Goal: Task Accomplishment & Management: Complete application form

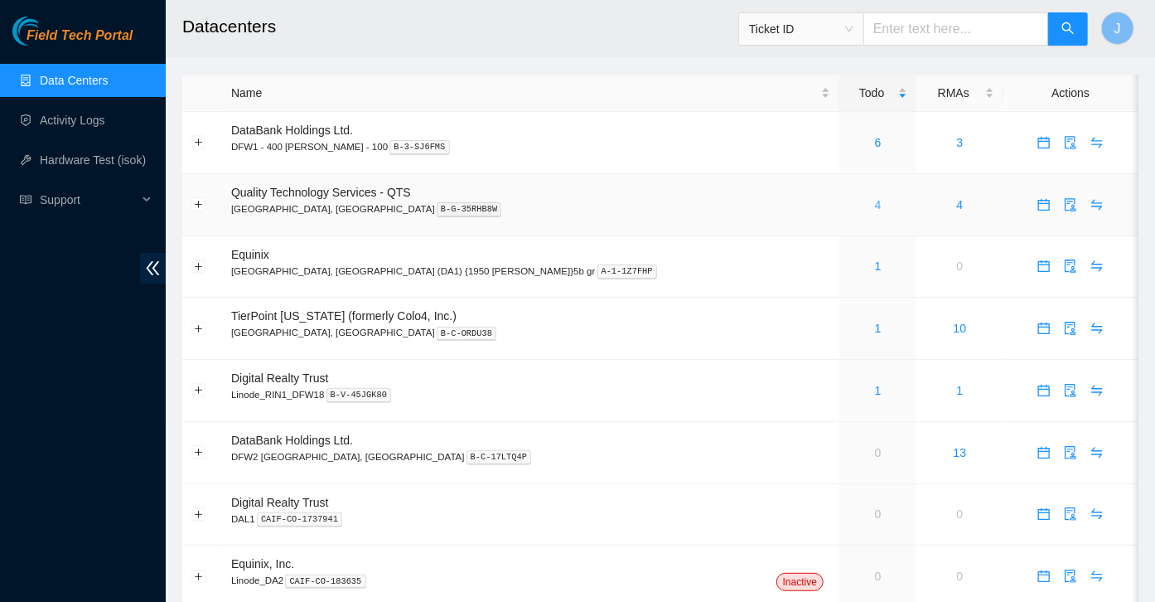
click at [875, 208] on link "4" at bounding box center [878, 204] width 7 height 13
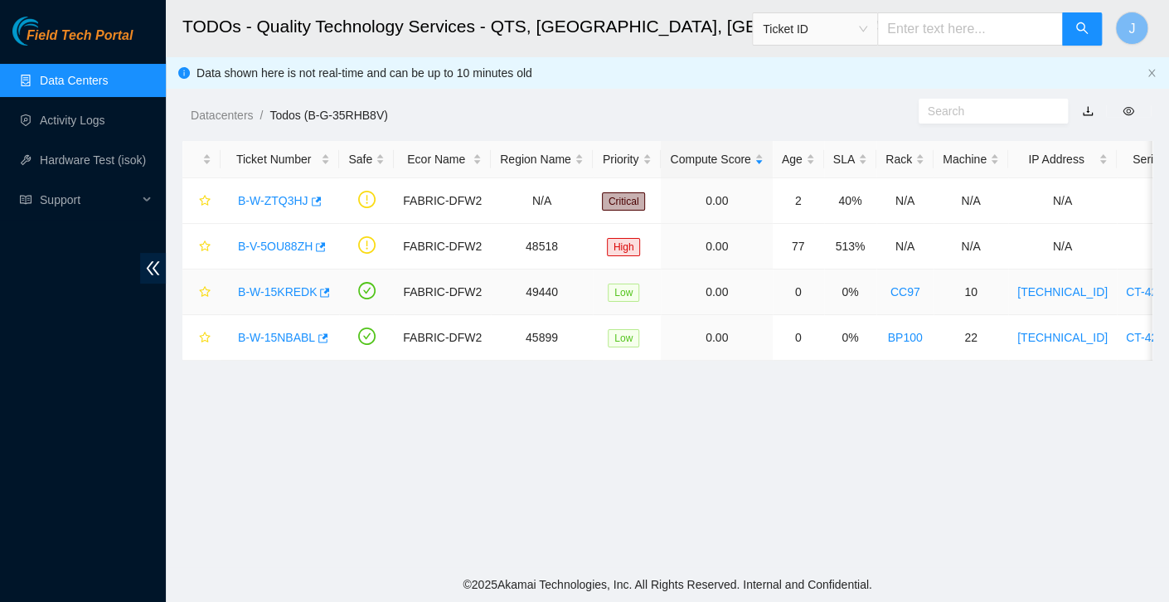
click at [295, 289] on link "B-W-15KREDK" at bounding box center [277, 291] width 79 height 13
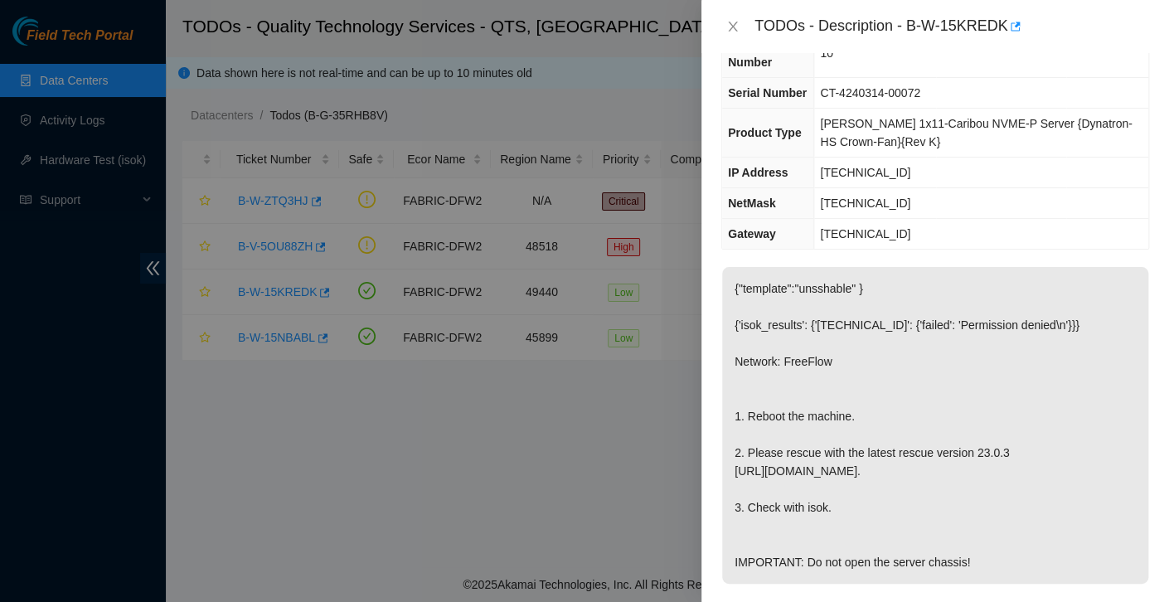
scroll to position [113, 0]
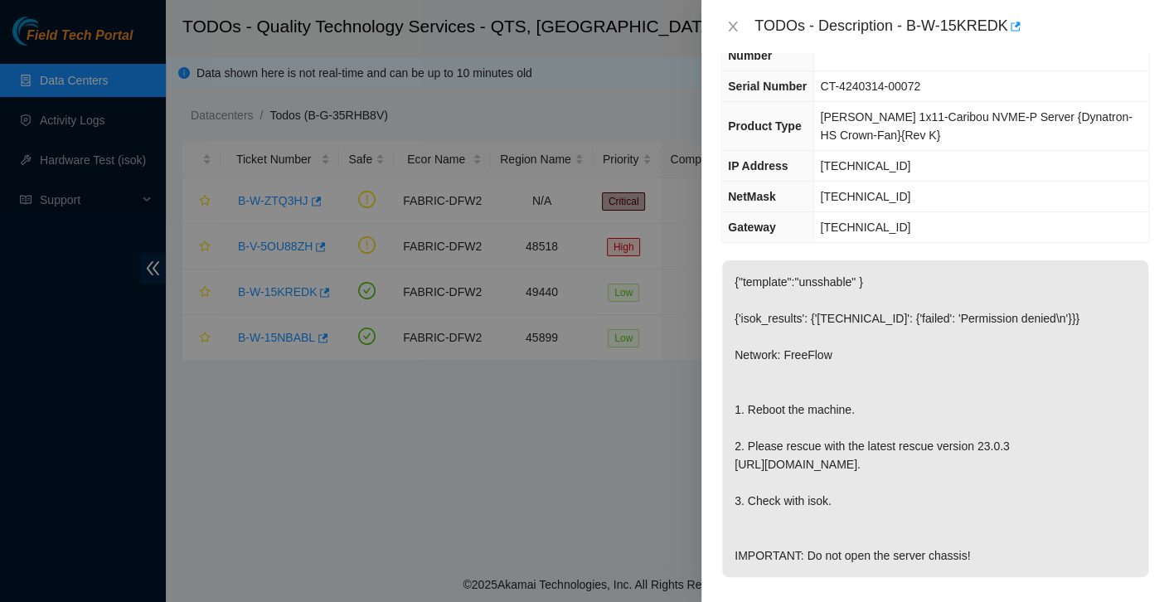
click at [898, 331] on p "{"template":"unsshable" } {'isok_results': {'23.199.64.237': {'failed': 'Permis…" at bounding box center [935, 418] width 426 height 317
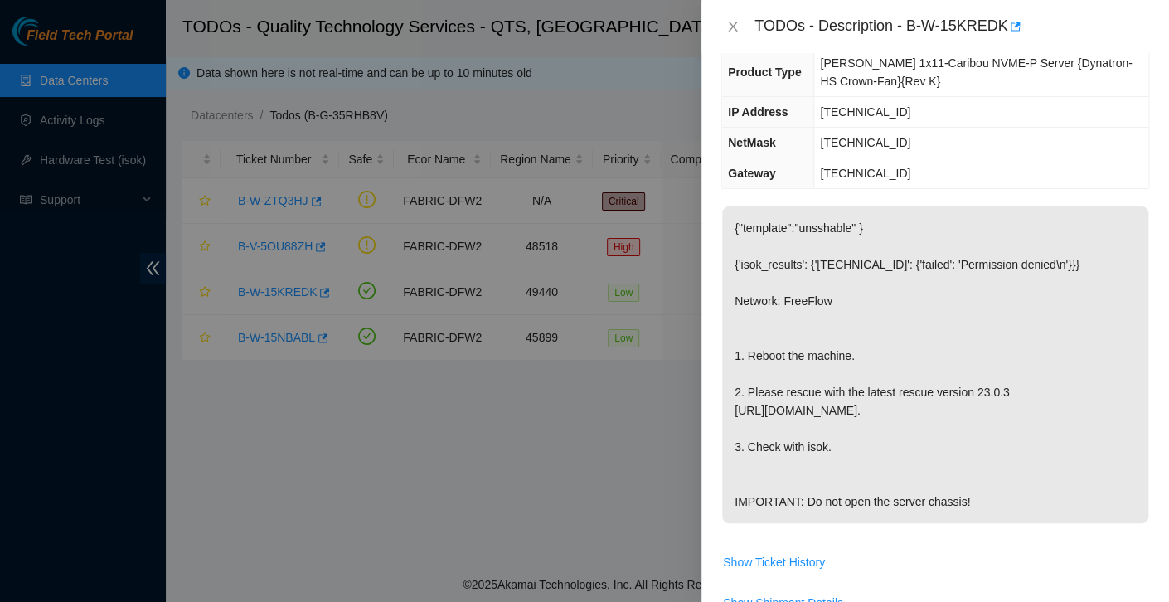
scroll to position [166, 0]
drag, startPoint x: 907, startPoint y: 105, endPoint x: 825, endPoint y: 108, distance: 82.1
click at [825, 108] on td "23.199.64.237" at bounding box center [981, 113] width 334 height 31
copy span "23.199.64.237"
drag, startPoint x: 912, startPoint y: 138, endPoint x: 823, endPoint y: 138, distance: 89.5
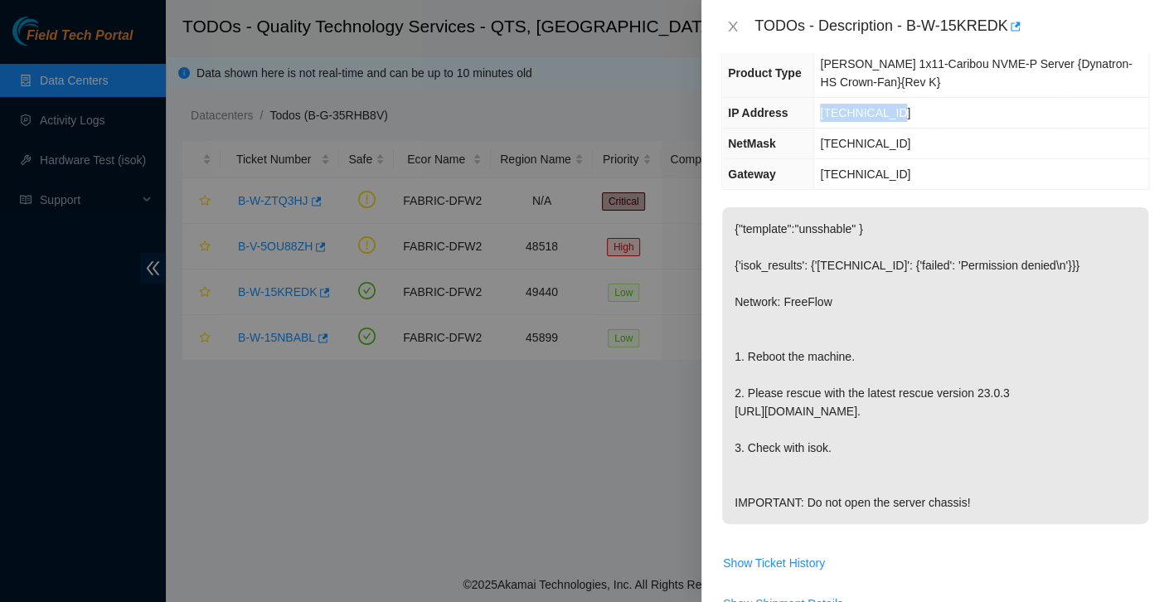
click at [823, 138] on td "255.255.255.224" at bounding box center [981, 143] width 334 height 31
copy span "255.255.255.224"
drag, startPoint x: 907, startPoint y: 173, endPoint x: 824, endPoint y: 178, distance: 83.0
click at [824, 178] on td "23.199.64.225" at bounding box center [981, 174] width 334 height 31
copy span "23.199.64.225"
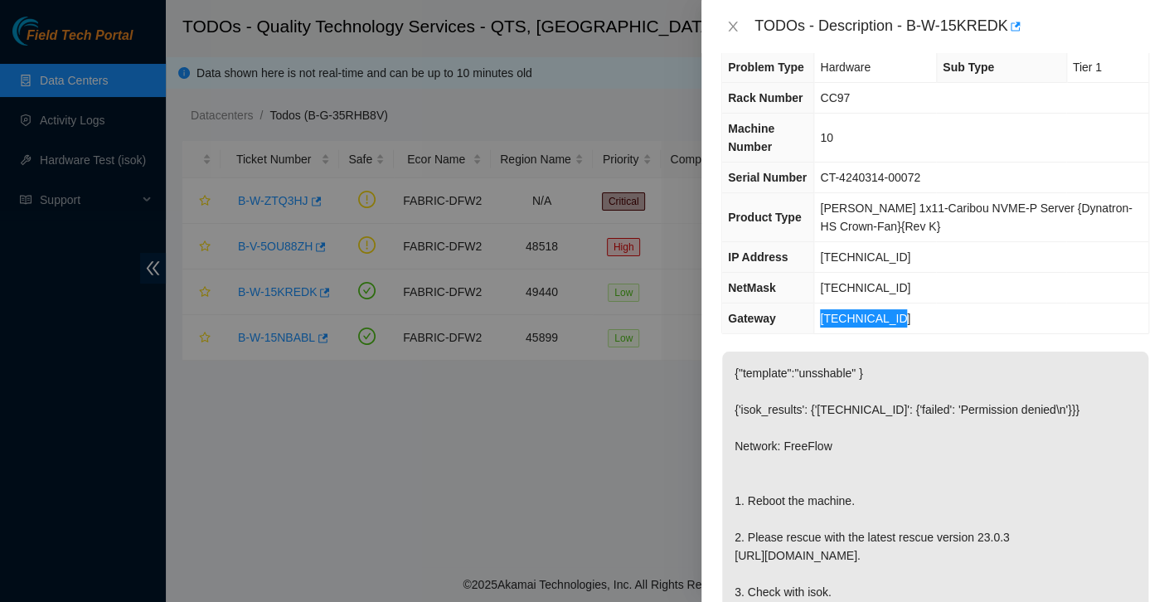
scroll to position [0, 0]
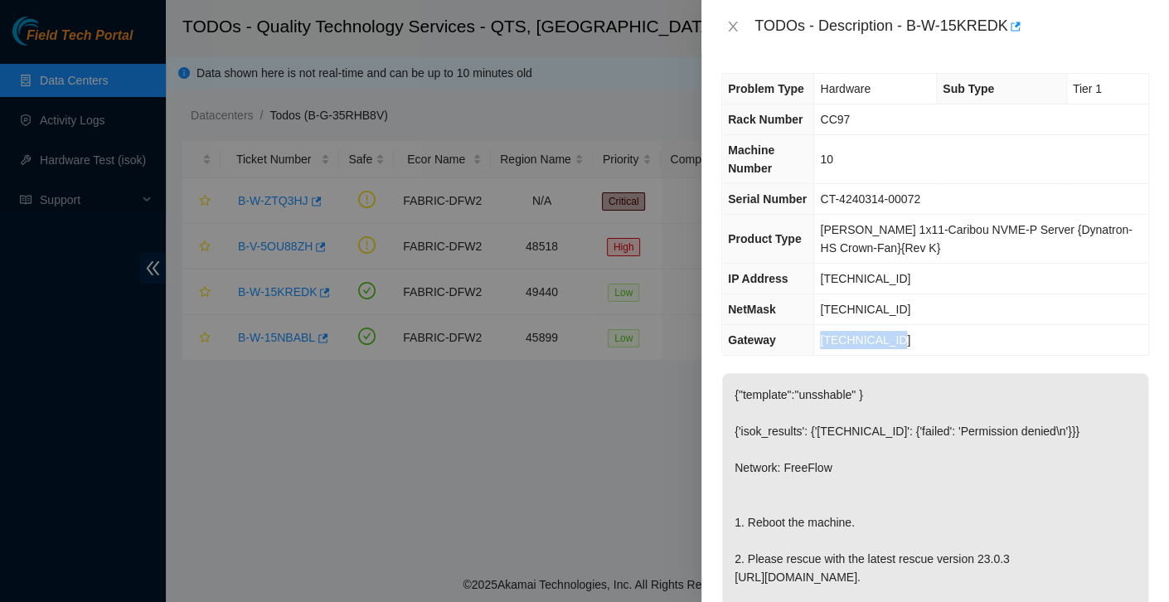
click at [391, 427] on div at bounding box center [584, 301] width 1169 height 602
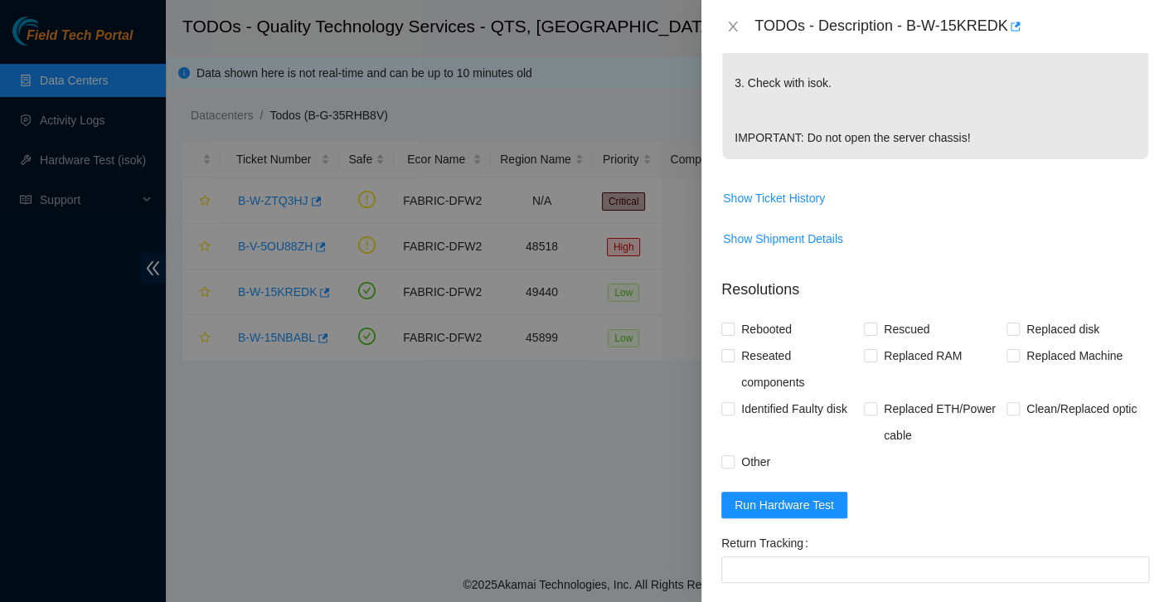
scroll to position [530, 0]
click at [805, 514] on span "Run Hardware Test" at bounding box center [783, 505] width 99 height 18
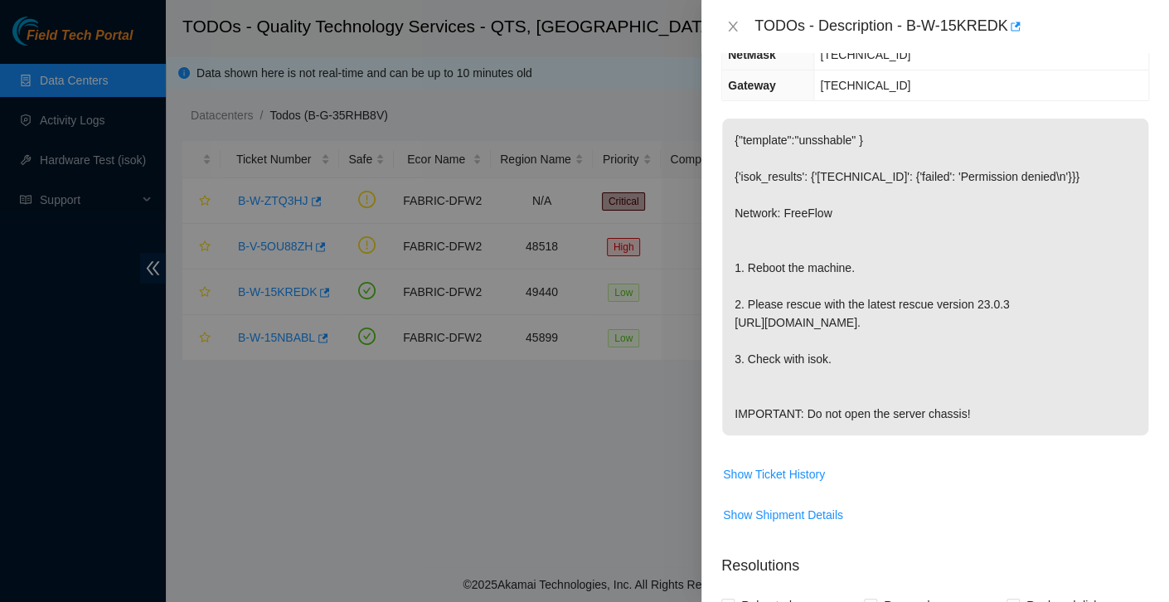
scroll to position [251, 0]
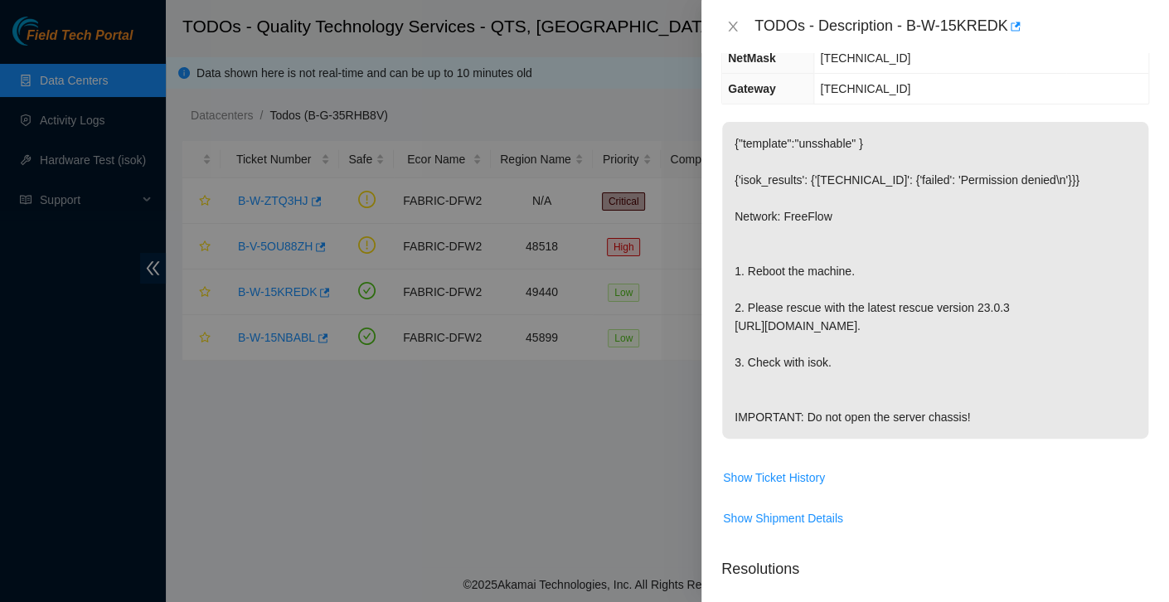
click at [903, 29] on div "TODOs - Description - B-W-15KREDK" at bounding box center [951, 26] width 394 height 27
drag, startPoint x: 907, startPoint y: 26, endPoint x: 1003, endPoint y: 36, distance: 96.6
click at [1003, 36] on div "TODOs - Description - B-W-15KREDK" at bounding box center [951, 26] width 394 height 27
copy div "B-W-15KREDK"
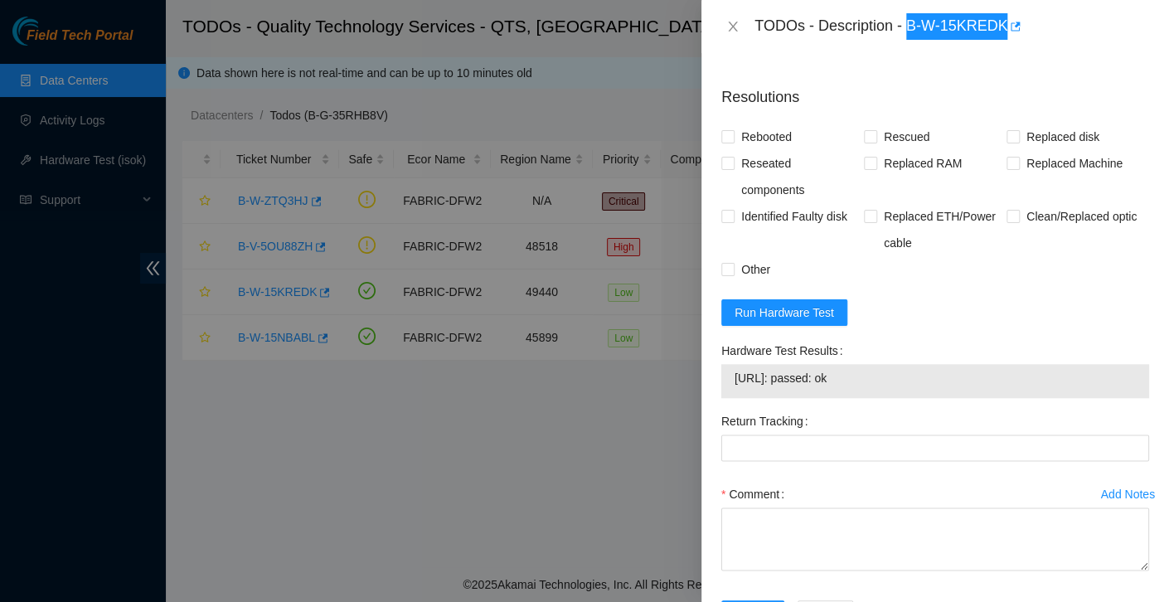
scroll to position [735, 0]
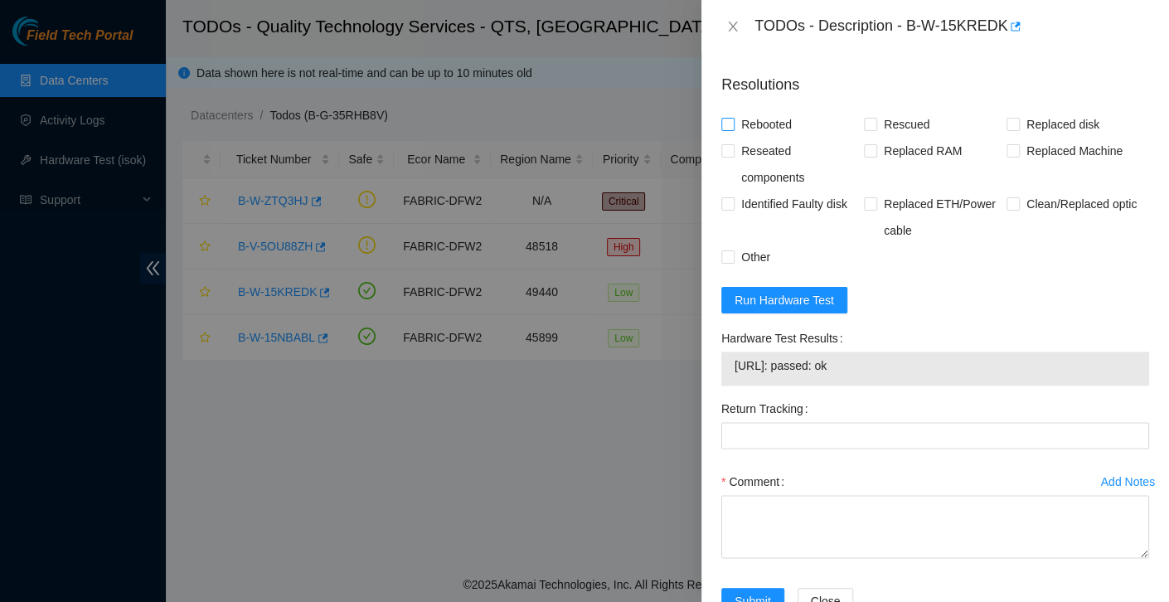
click at [751, 138] on span "Rebooted" at bounding box center [766, 124] width 64 height 27
click at [733, 129] on input "Rebooted" at bounding box center [727, 124] width 12 height 12
checkbox input "true"
click at [871, 131] on span at bounding box center [870, 124] width 13 height 13
click at [871, 129] on input "Rescued" at bounding box center [870, 124] width 12 height 12
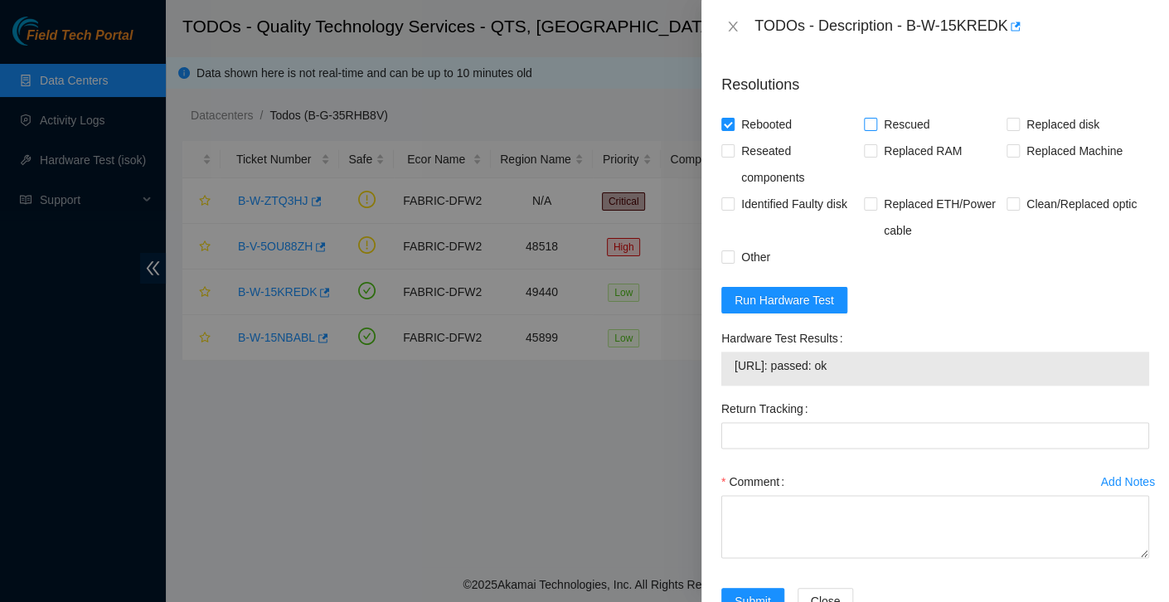
checkbox input "true"
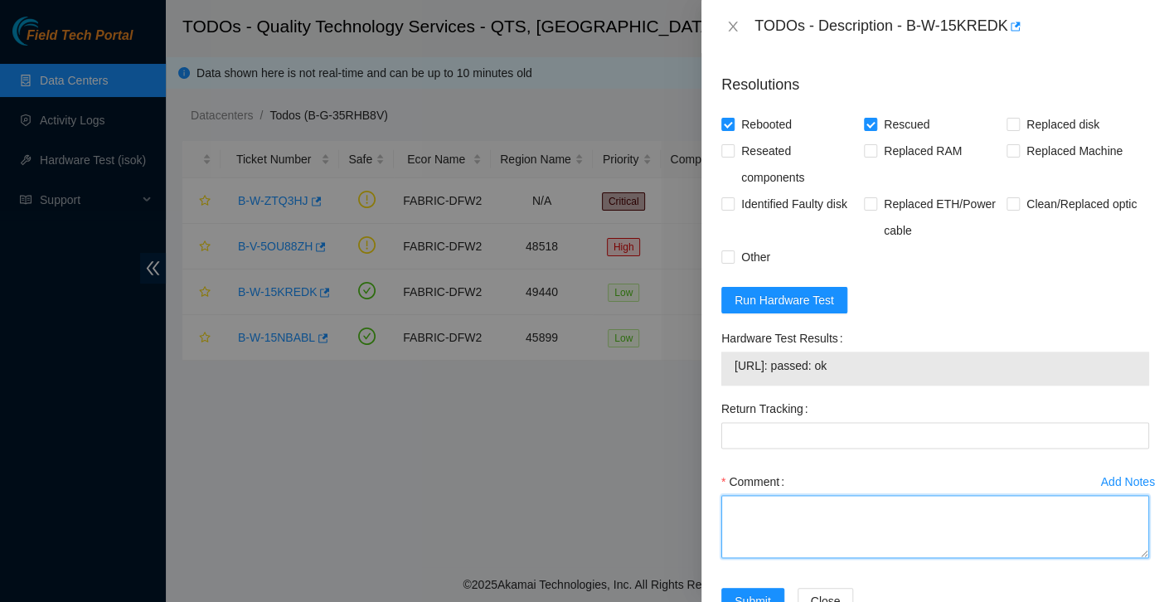
click at [752, 549] on textarea "Comment" at bounding box center [935, 526] width 428 height 63
paste textarea "1. Reboot the machine 2. inserted rescue stick into server. 3. configured devic…"
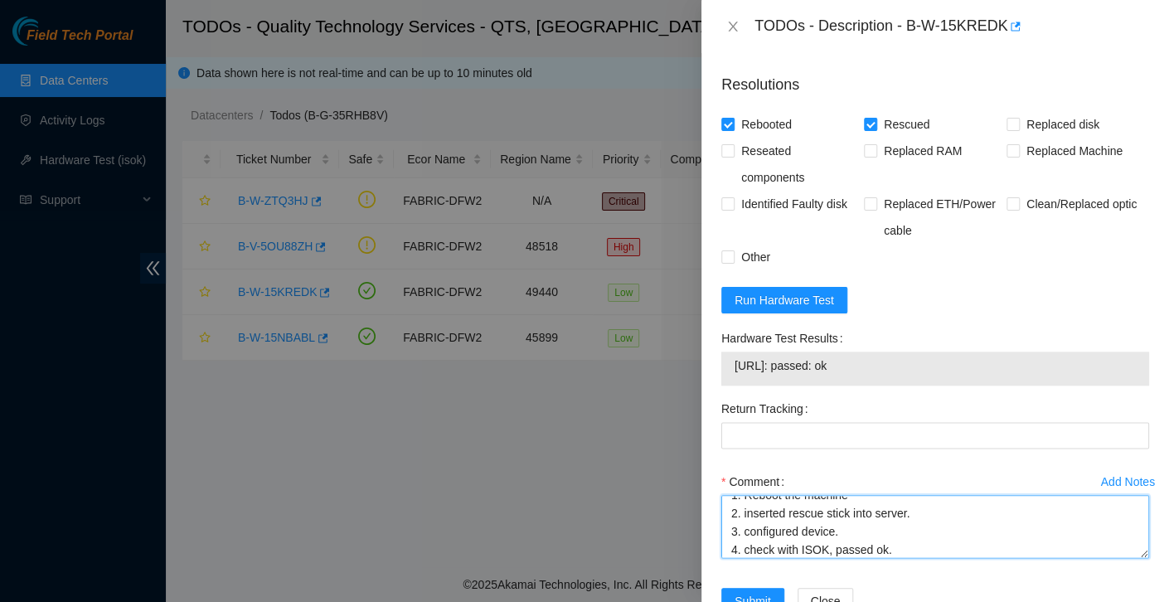
scroll to position [822, 0]
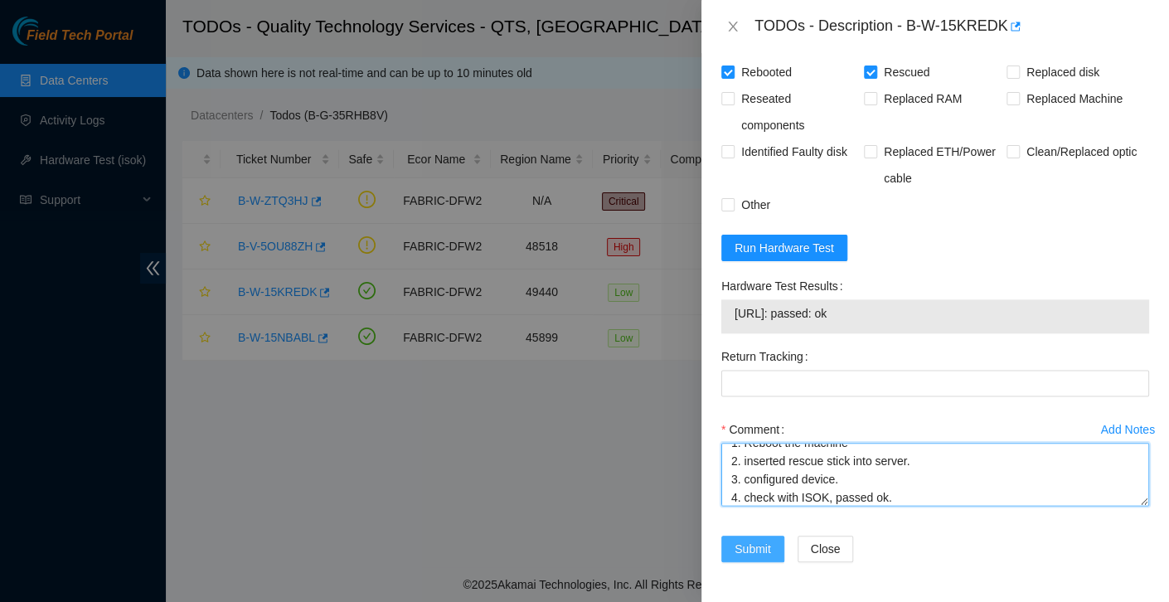
type textarea "1. Reboot the machine 2. inserted rescue stick into server. 3. configured devic…"
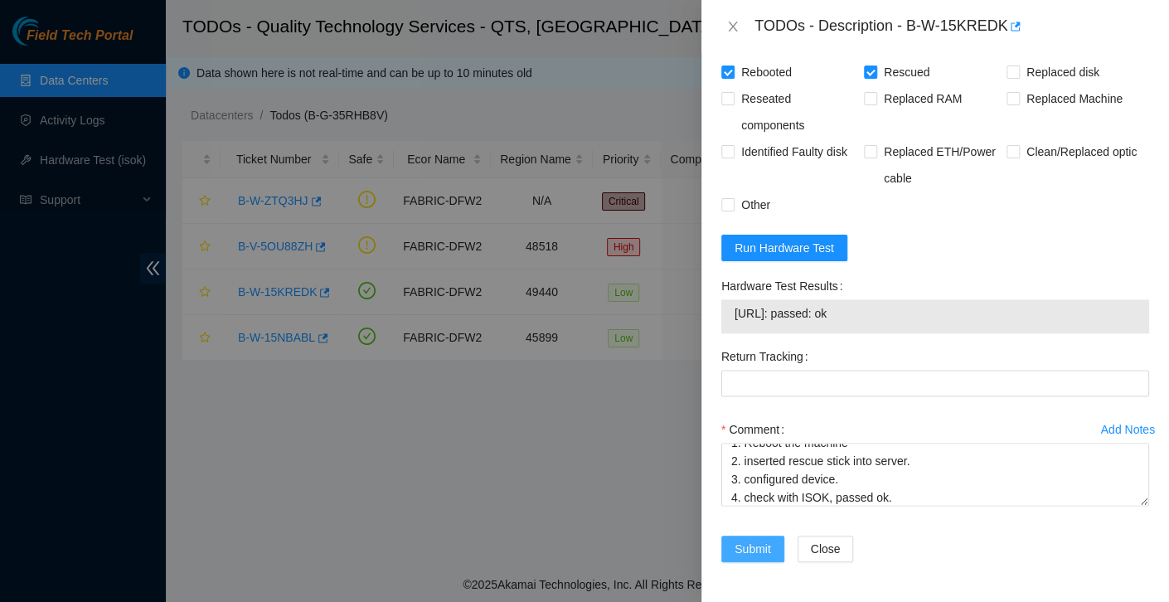
click at [767, 540] on span "Submit" at bounding box center [752, 549] width 36 height 18
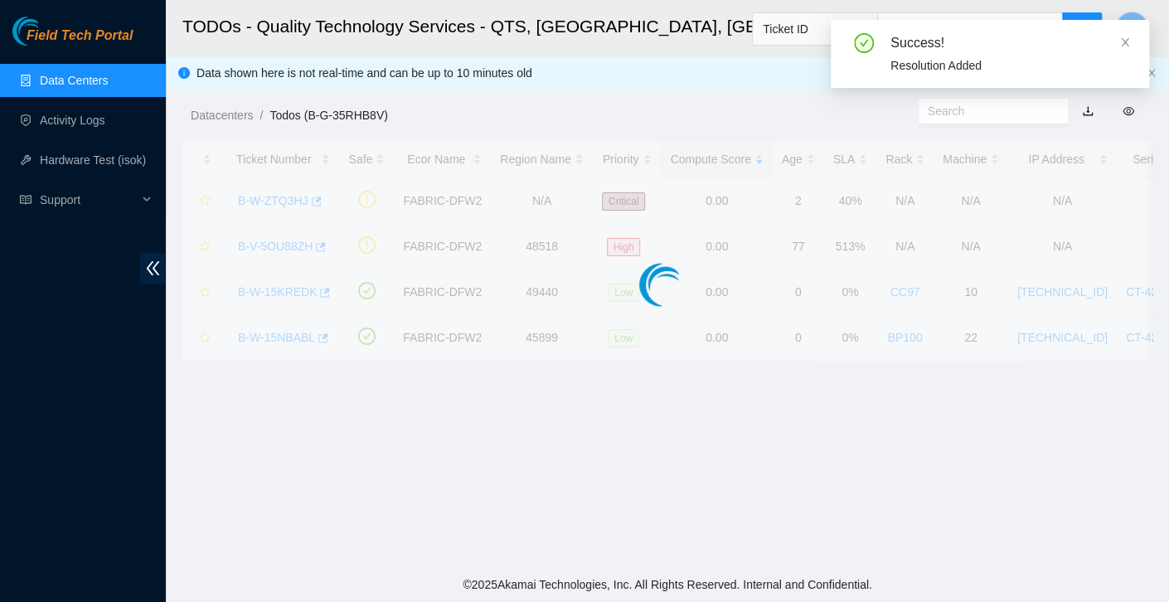
scroll to position [429, 0]
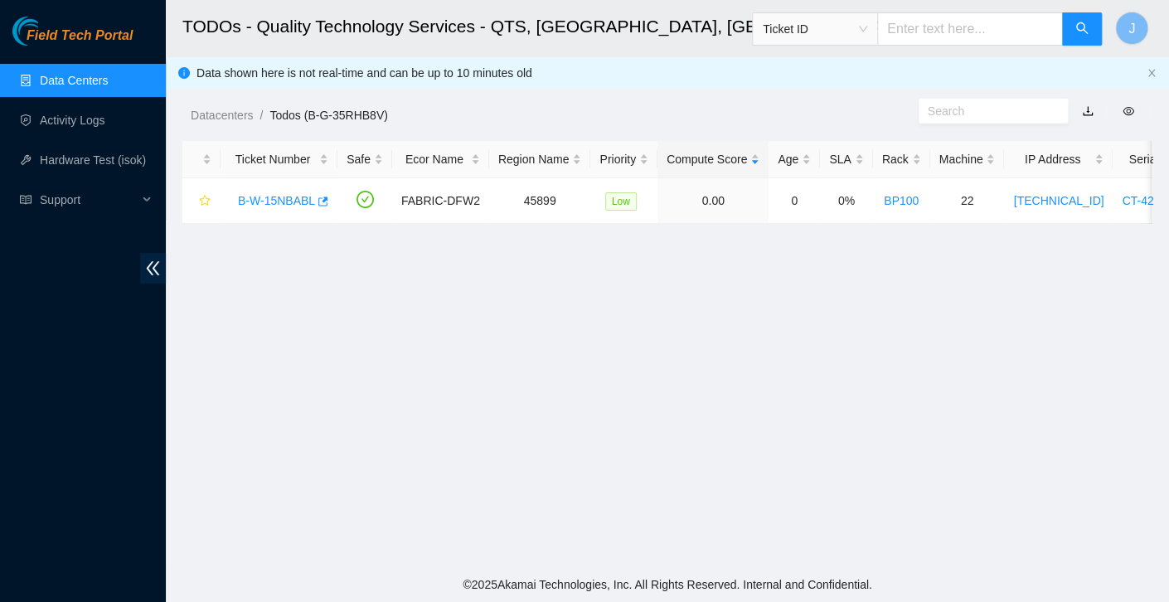
click at [80, 509] on div "Field Tech Portal Data Centers Activity Logs Hardware Test (isok) Support" at bounding box center [83, 309] width 166 height 585
